Goal: Book appointment/travel/reservation

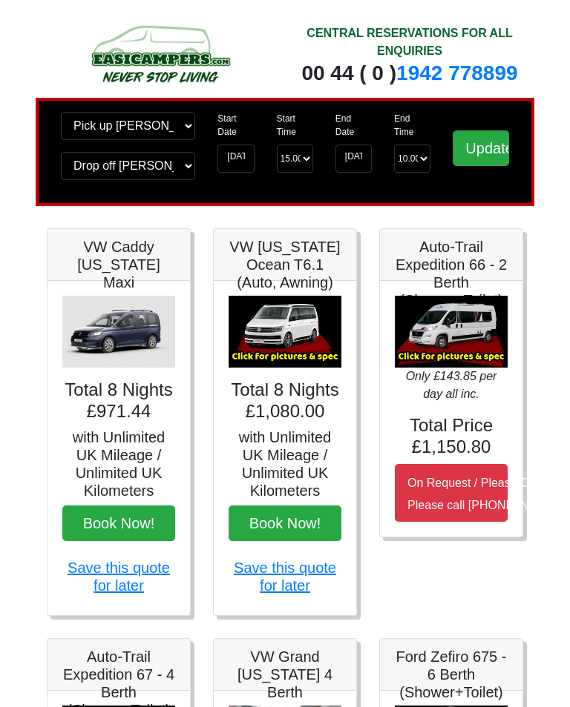
click at [295, 334] on img at bounding box center [284, 332] width 113 height 73
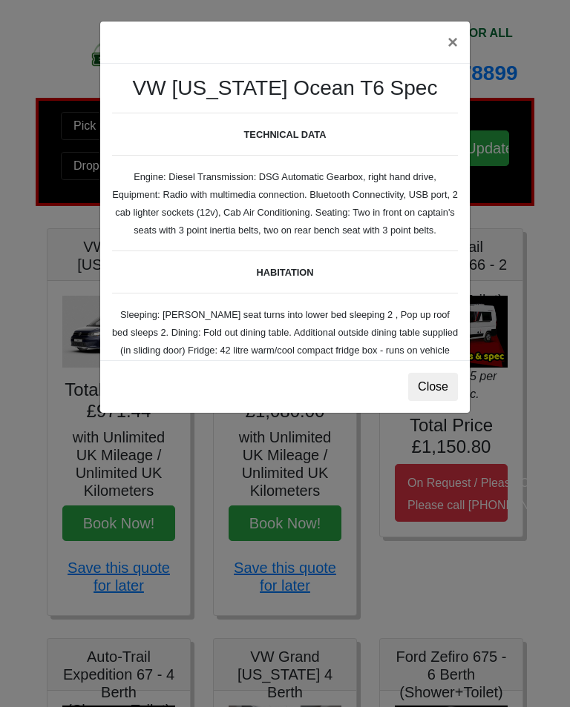
click at [425, 388] on button "Close" at bounding box center [433, 387] width 50 height 28
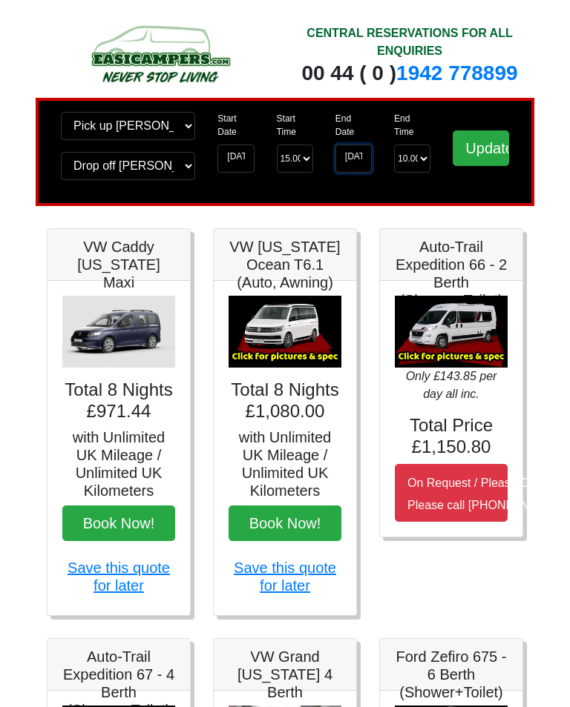
click at [354, 159] on input "[DATE]" at bounding box center [353, 159] width 36 height 28
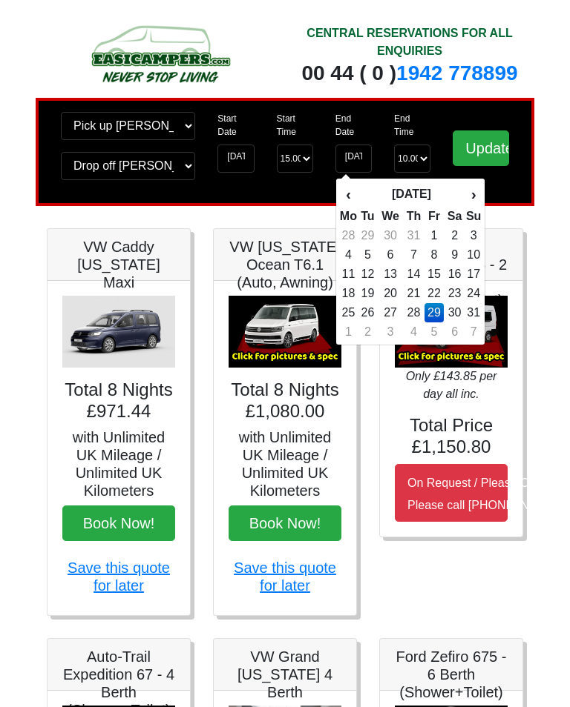
click at [415, 309] on td "28" at bounding box center [414, 312] width 22 height 19
type input "[DATE]"
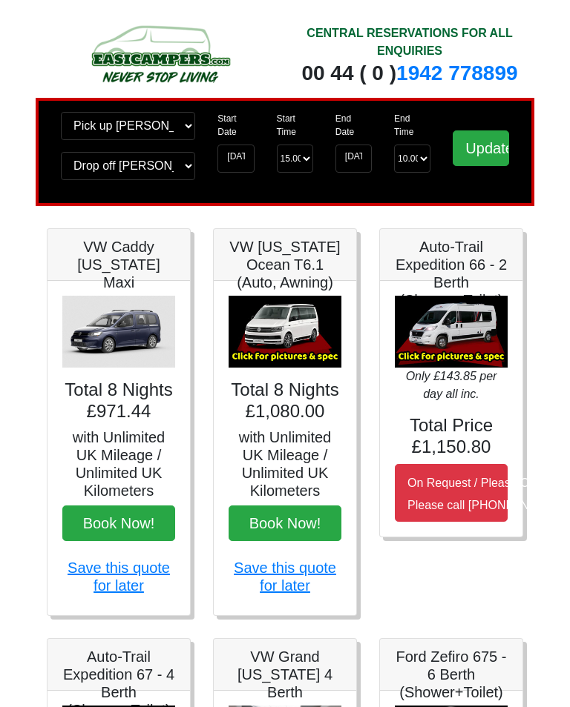
click at [478, 150] on input "Update" at bounding box center [480, 149] width 56 height 36
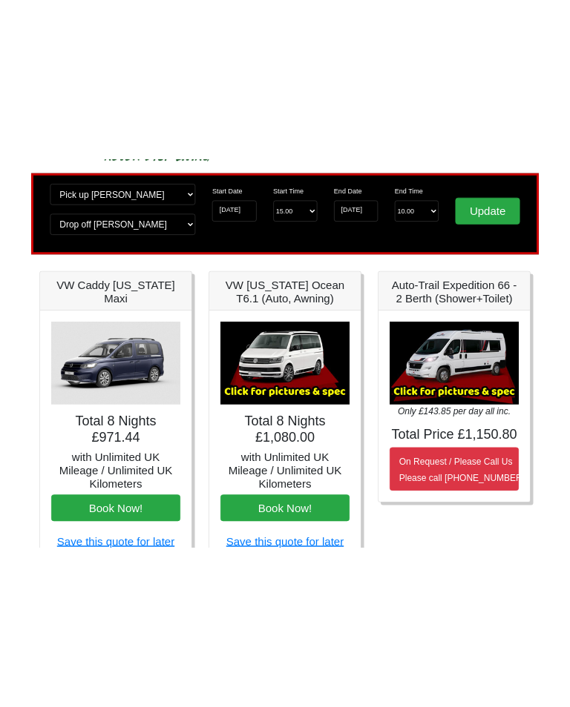
scroll to position [0, 19]
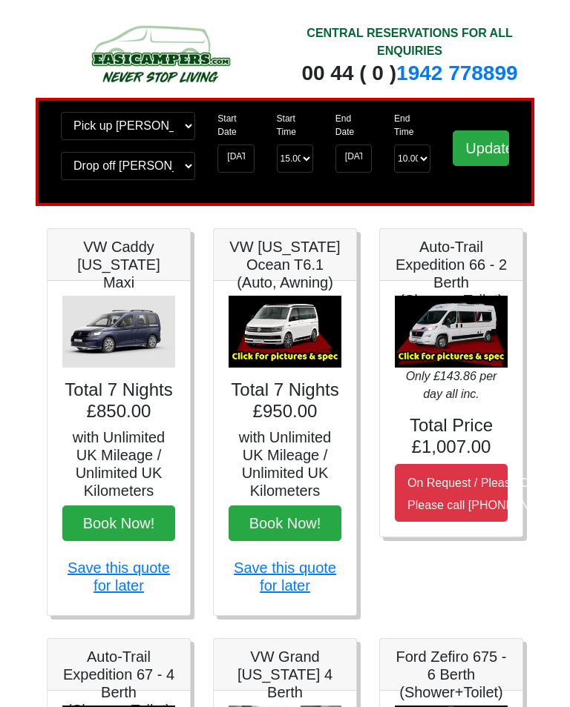
click at [132, 326] on img at bounding box center [118, 332] width 113 height 73
click at [119, 334] on img at bounding box center [118, 332] width 113 height 73
click at [119, 270] on h5 "VW Caddy [US_STATE] Maxi" at bounding box center [118, 264] width 113 height 53
click at [120, 338] on img at bounding box center [118, 332] width 113 height 73
click at [111, 404] on h4 "Total 7 Nights £850.00" at bounding box center [118, 401] width 113 height 43
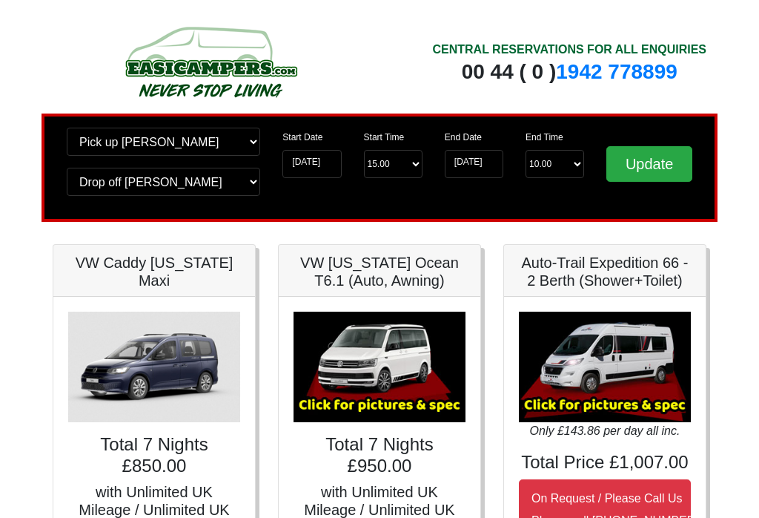
click at [181, 390] on img at bounding box center [154, 366] width 172 height 110
click at [128, 369] on img at bounding box center [154, 366] width 172 height 110
